Goal: Information Seeking & Learning: Check status

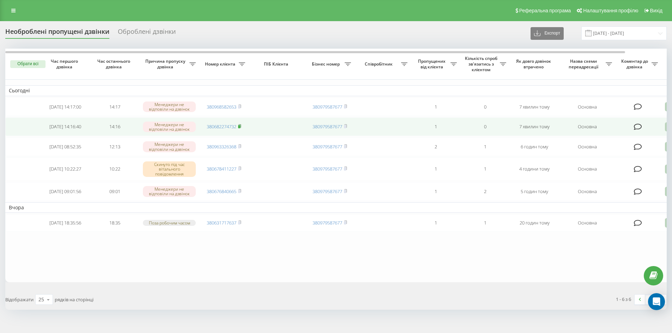
click at [241, 126] on icon at bounding box center [239, 126] width 3 height 4
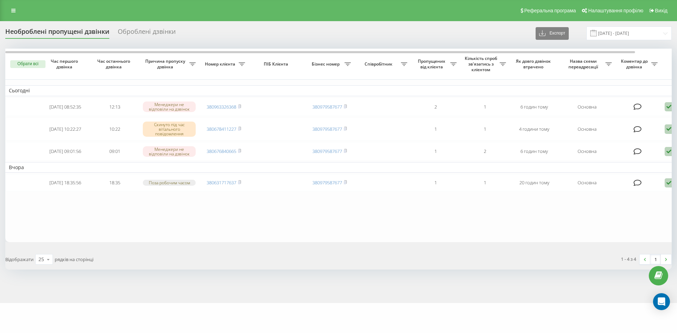
click at [153, 29] on div "Оброблені дзвінки" at bounding box center [147, 33] width 58 height 11
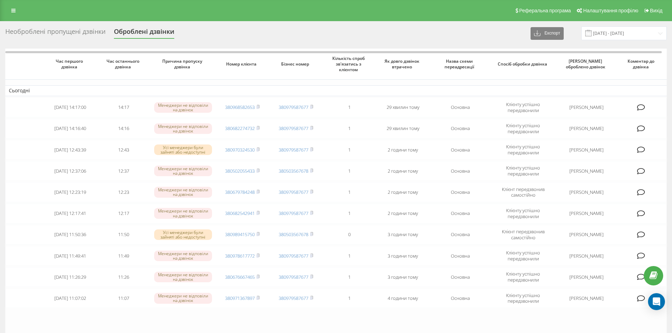
click at [78, 35] on div "Необроблені пропущені дзвінки" at bounding box center [55, 33] width 100 height 11
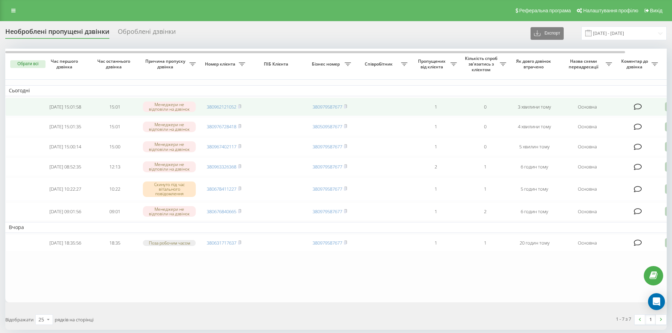
click at [243, 106] on td "380962121052" at bounding box center [223, 107] width 49 height 19
click at [241, 105] on icon at bounding box center [240, 105] width 2 height 3
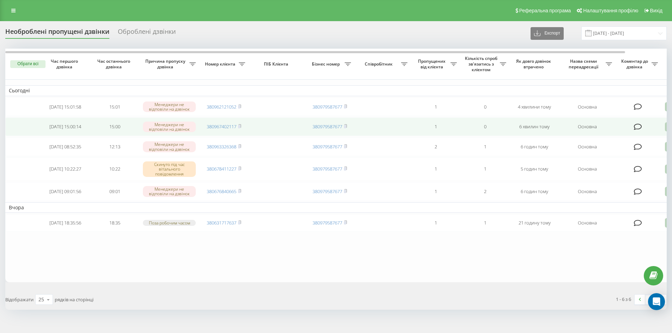
click at [242, 125] on td "380967402117" at bounding box center [223, 126] width 49 height 19
click at [240, 128] on rect at bounding box center [239, 126] width 2 height 3
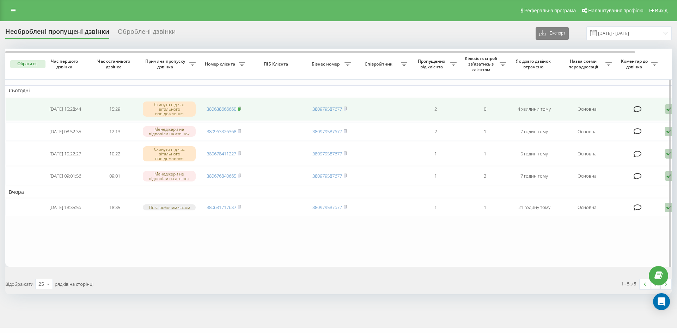
click at [241, 109] on icon at bounding box center [240, 108] width 2 height 3
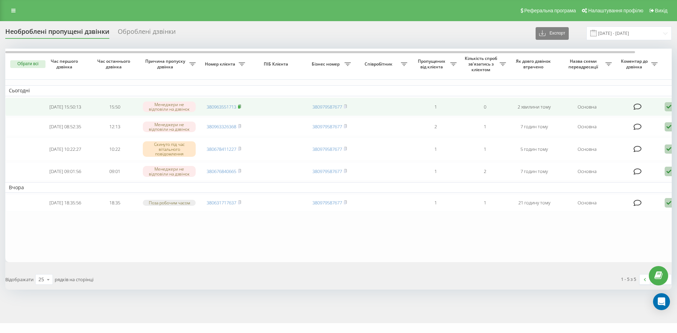
click at [241, 106] on icon at bounding box center [239, 106] width 3 height 4
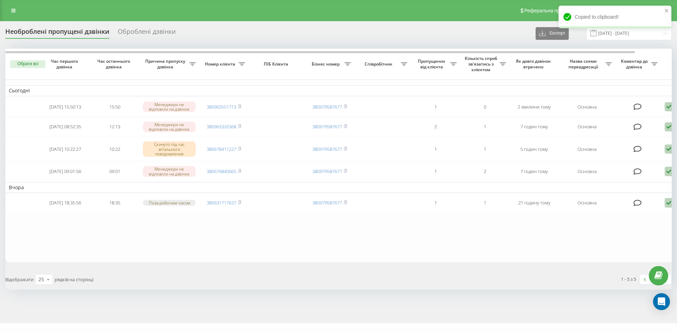
click at [512, 256] on table "Сьогодні [DATE] 15:50:13 15:50 Менеджери не відповіли на дзвінок 380963551713 3…" at bounding box center [358, 156] width 706 height 214
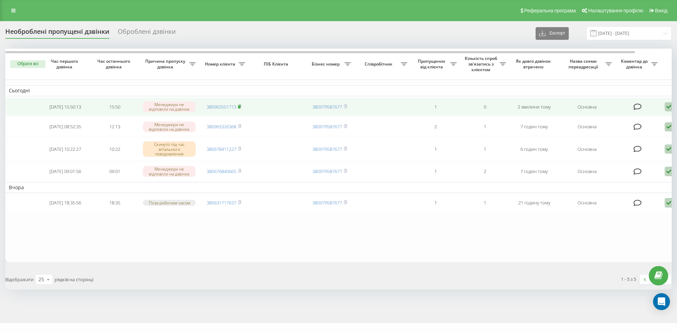
click at [241, 104] on span at bounding box center [239, 107] width 3 height 6
